Goal: Task Accomplishment & Management: Complete application form

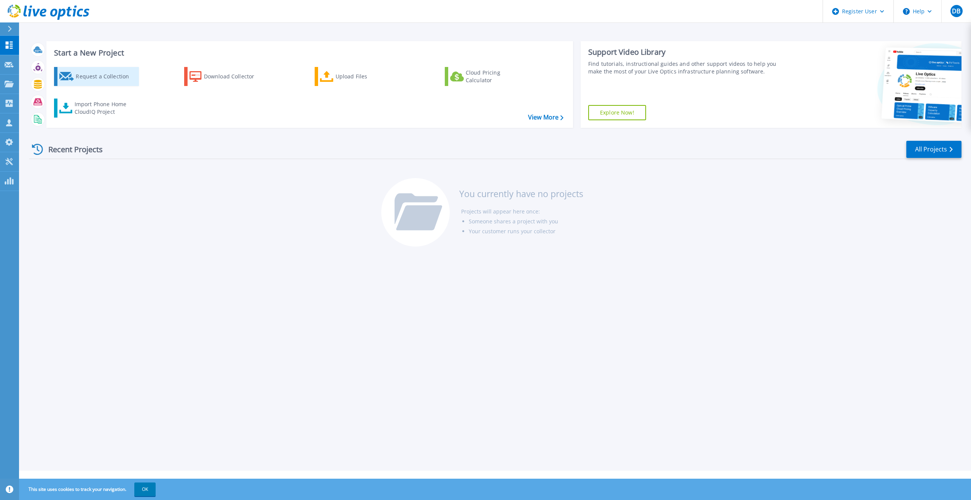
click at [111, 80] on div "Request a Collection" at bounding box center [106, 76] width 61 height 15
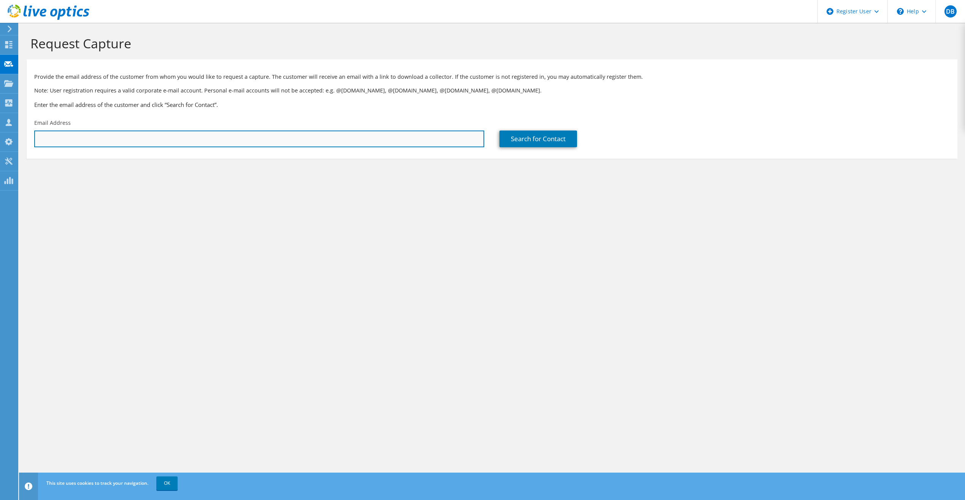
click at [303, 141] on input "text" at bounding box center [259, 138] width 450 height 17
type input "demeatric.brandon@dell.com"
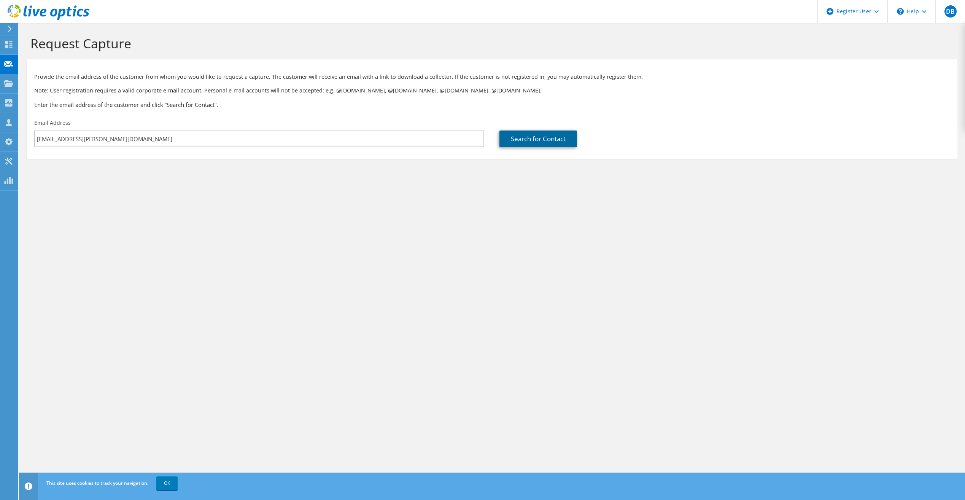
click at [521, 144] on link "Search for Contact" at bounding box center [538, 138] width 78 height 17
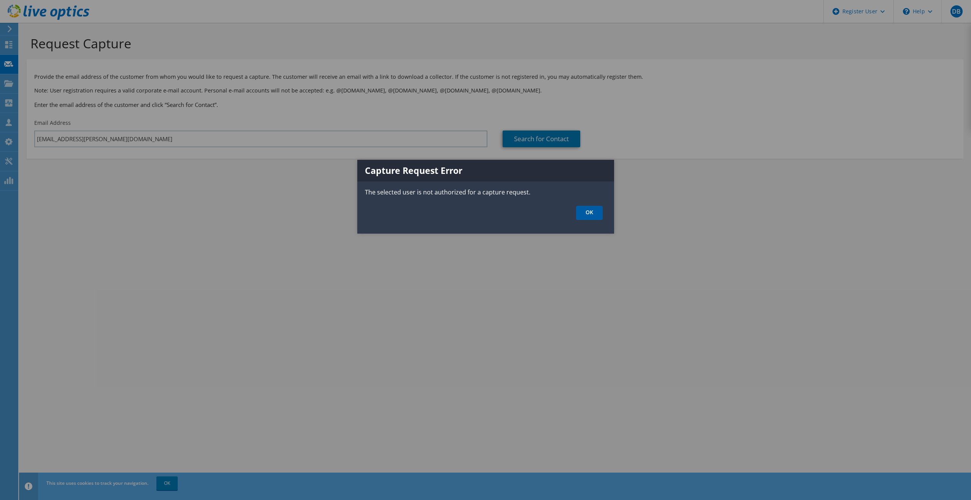
click at [594, 216] on link "OK" at bounding box center [589, 213] width 27 height 14
